Goal: Task Accomplishment & Management: Manage account settings

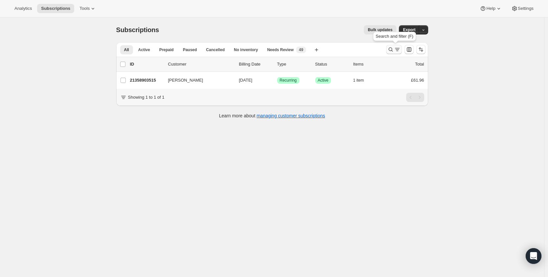
click at [390, 49] on icon "Search and filter results" at bounding box center [390, 49] width 7 height 7
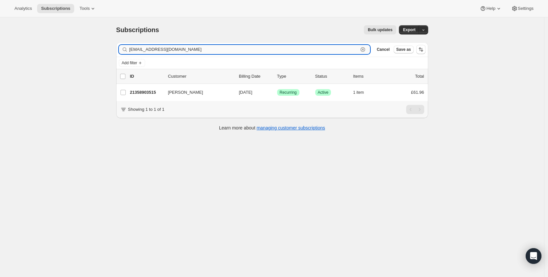
click at [331, 52] on input "[EMAIL_ADDRESS][DOMAIN_NAME]" at bounding box center [243, 49] width 229 height 9
paste input "[EMAIL_ADDRESS][DOMAIN_NAME]"
type input "[EMAIL_ADDRESS][DOMAIN_NAME]"
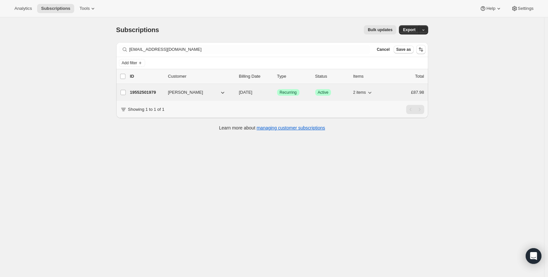
click at [141, 90] on p "19552501979" at bounding box center [146, 92] width 33 height 7
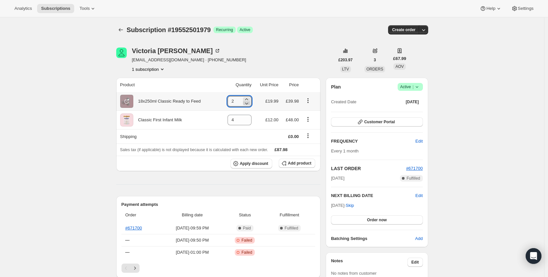
click at [247, 104] on icon at bounding box center [246, 104] width 3 height 2
type input "0"
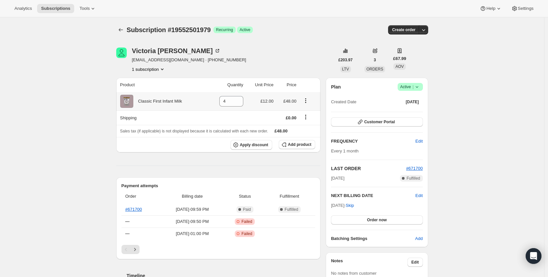
click at [307, 100] on icon "Product actions" at bounding box center [305, 100] width 7 height 7
click at [310, 124] on span "Swap variant" at bounding box center [307, 124] width 25 height 5
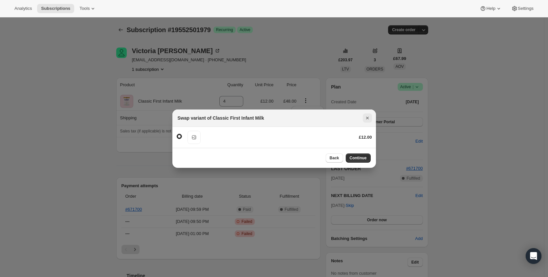
click at [364, 119] on icon "Close" at bounding box center [367, 118] width 7 height 7
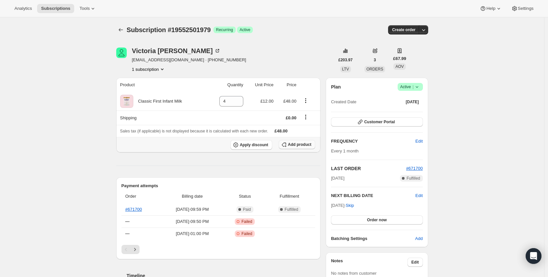
click at [296, 148] on button "Add product" at bounding box center [297, 144] width 36 height 9
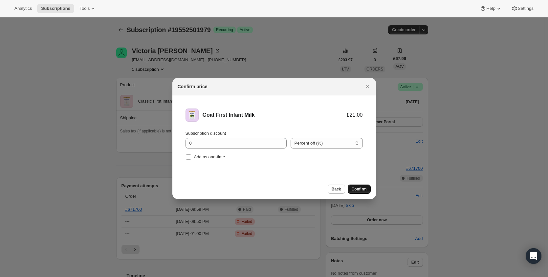
click at [356, 185] on button "Confirm" at bounding box center [359, 189] width 23 height 9
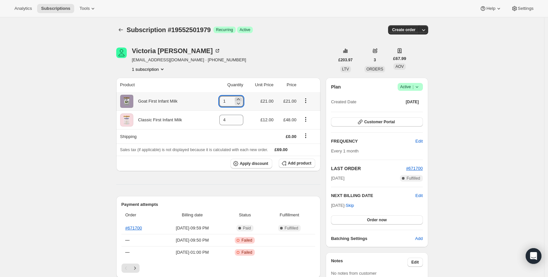
click at [238, 99] on icon at bounding box center [238, 99] width 7 height 7
click at [238, 99] on icon at bounding box center [236, 99] width 3 height 2
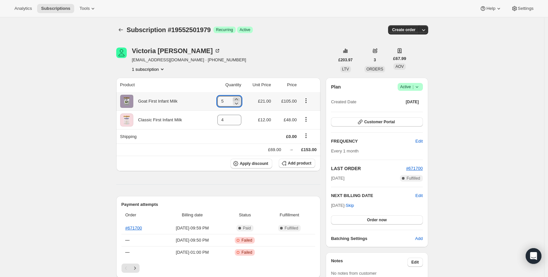
type input "6"
click at [239, 120] on icon at bounding box center [236, 122] width 7 height 7
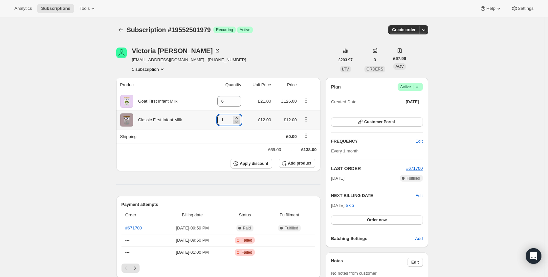
type input "0"
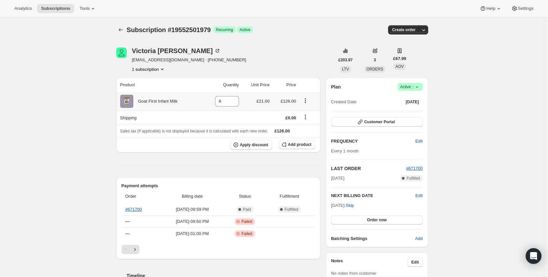
click at [162, 102] on div "Goat First Infant Milk" at bounding box center [155, 101] width 44 height 7
copy div "Goat First Infant Milk"
